Goal: Obtain resource: Download file/media

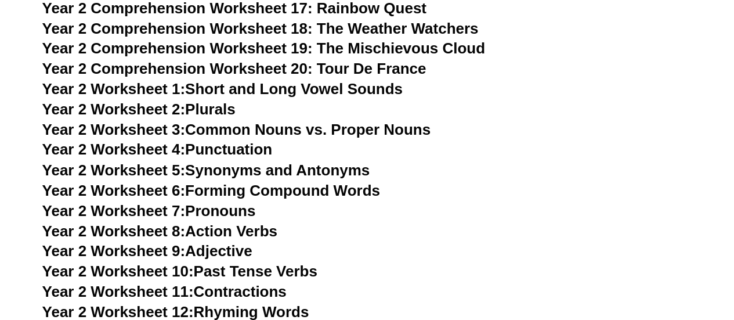
scroll to position [3133, 0]
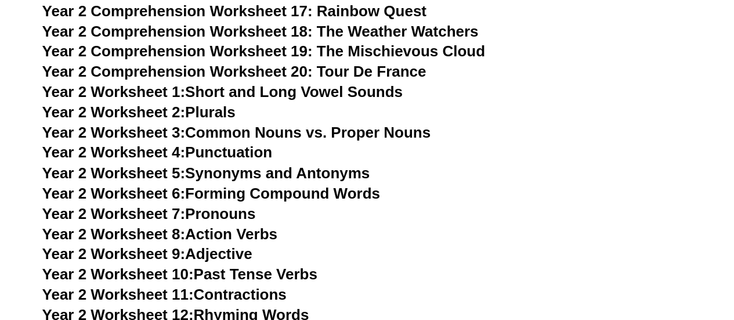
click at [220, 150] on link "Year 2 Worksheet 4: Punctuation" at bounding box center [157, 151] width 230 height 17
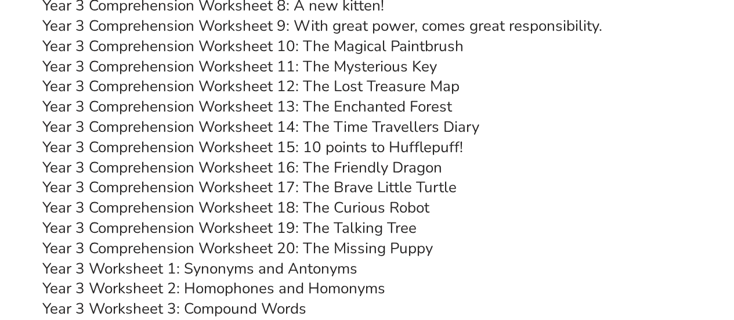
scroll to position [4027, 0]
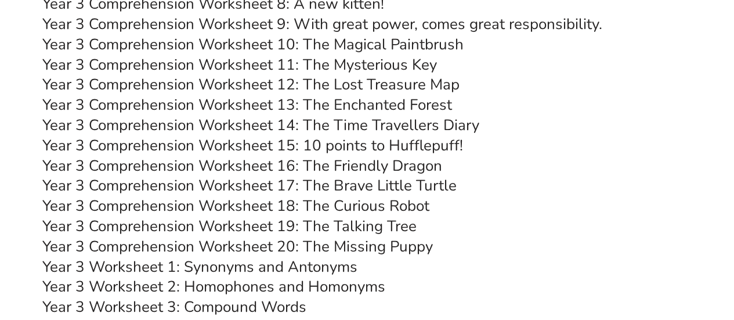
click at [398, 202] on link "Year 3 Comprehension Worksheet 18: The Curious Robot" at bounding box center [235, 206] width 387 height 20
